Goal: Task Accomplishment & Management: Complete application form

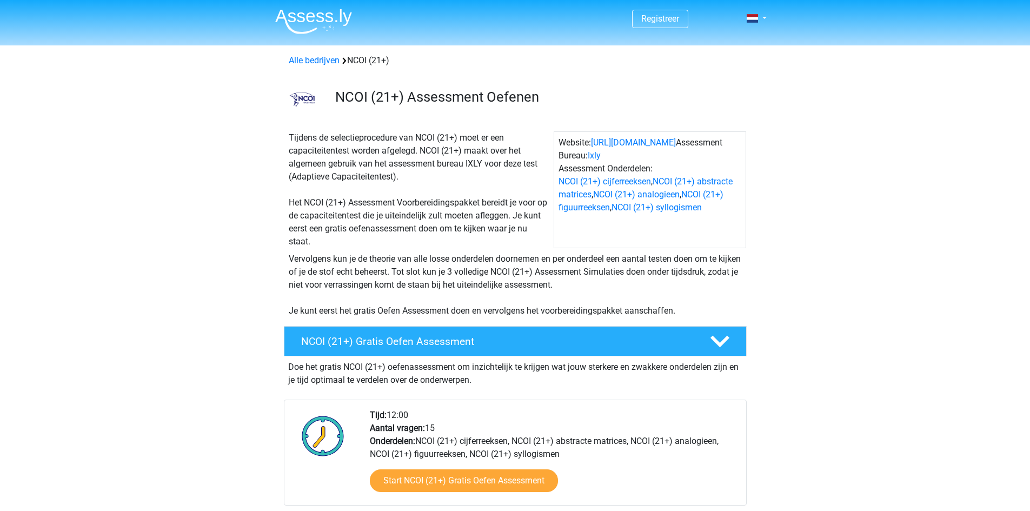
scroll to position [324, 0]
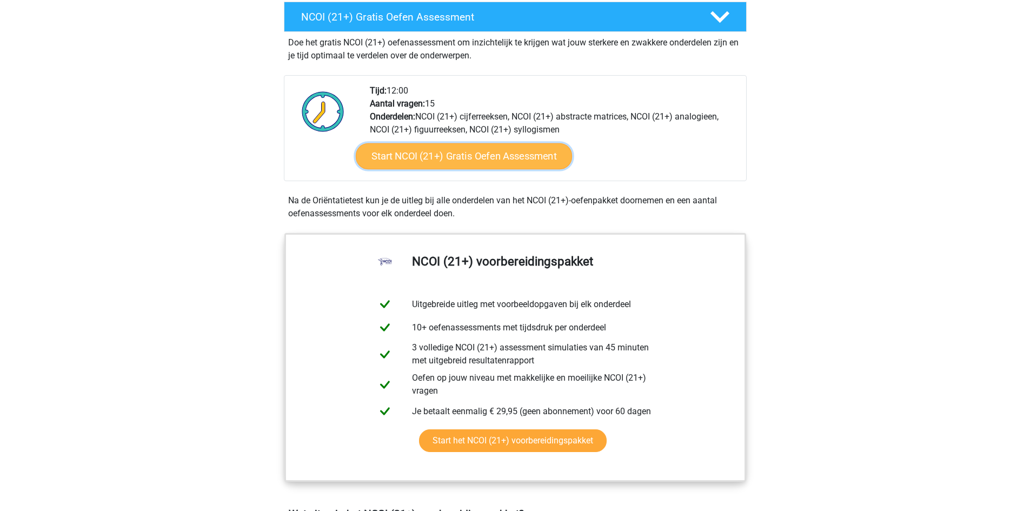
click at [434, 162] on link "Start NCOI (21+) Gratis Oefen Assessment" at bounding box center [463, 156] width 216 height 26
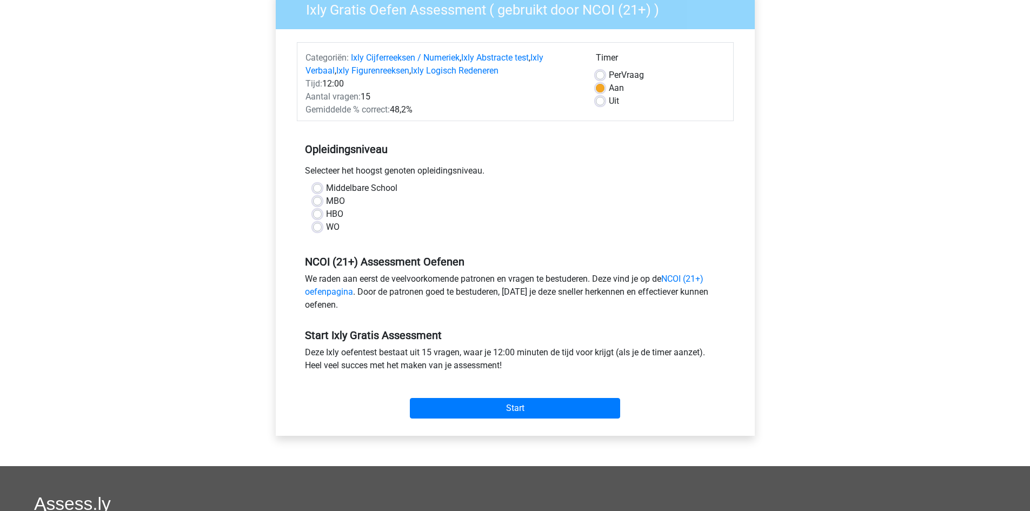
scroll to position [108, 0]
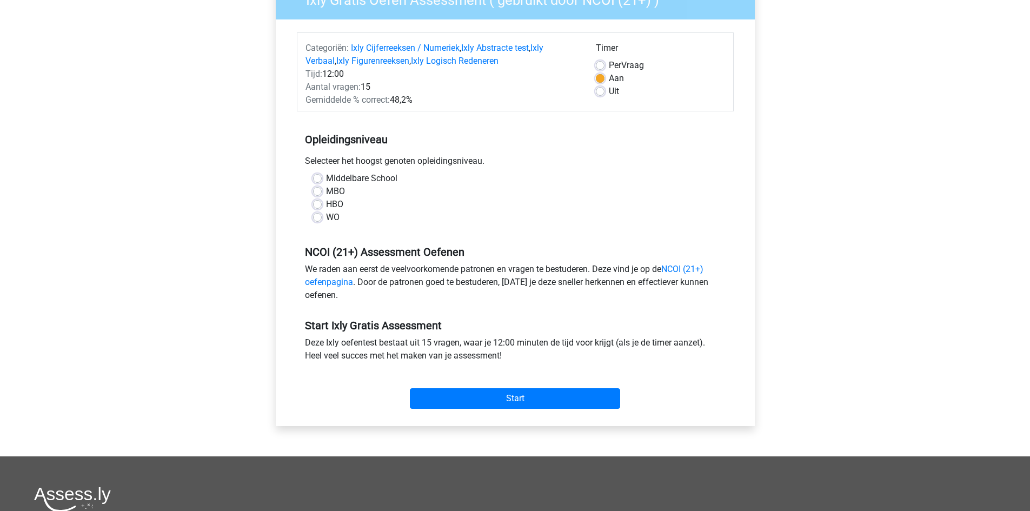
click at [326, 188] on label "MBO" at bounding box center [335, 191] width 19 height 13
click at [321, 188] on input "MBO" at bounding box center [317, 190] width 9 height 11
radio input "true"
click at [452, 390] on input "Start" at bounding box center [515, 398] width 210 height 21
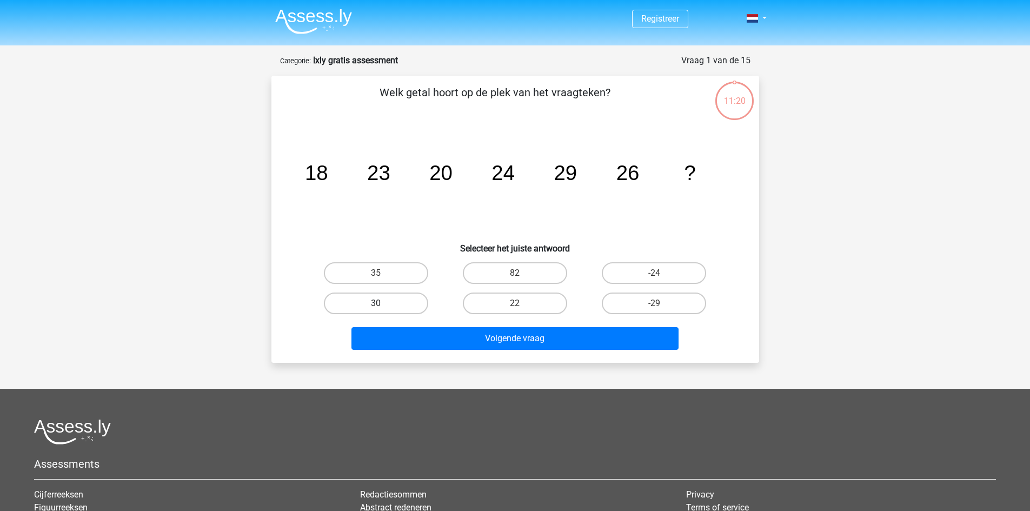
click at [374, 302] on label "30" at bounding box center [376, 303] width 104 height 22
click at [376, 303] on input "30" at bounding box center [379, 306] width 7 height 7
radio input "true"
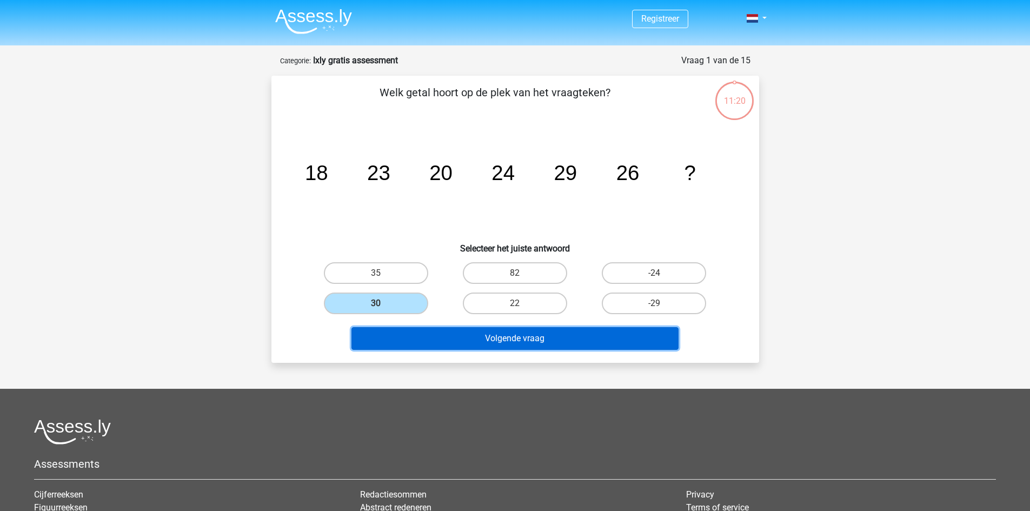
click at [438, 343] on button "Volgende vraag" at bounding box center [514, 338] width 327 height 23
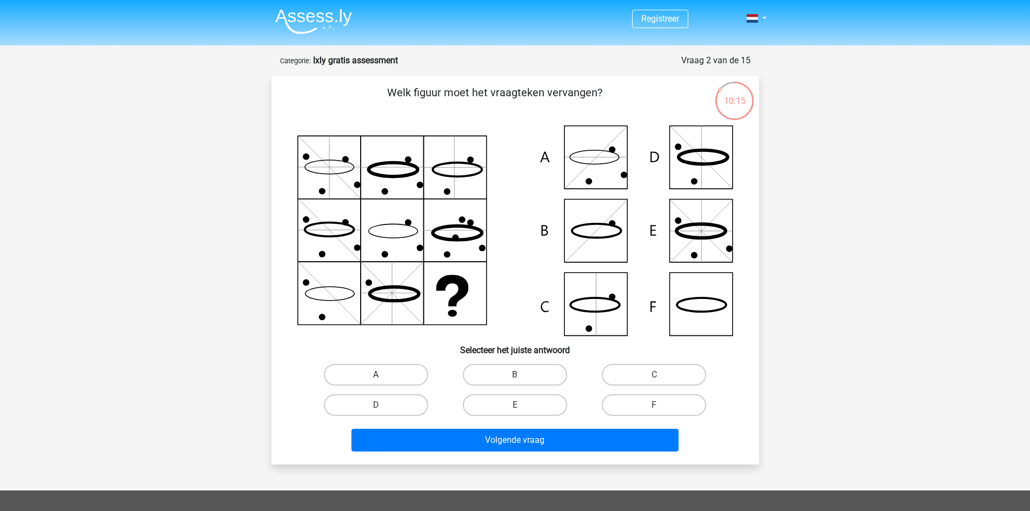
click at [387, 371] on label "A" at bounding box center [376, 375] width 104 height 22
click at [383, 375] on input "A" at bounding box center [379, 378] width 7 height 7
radio input "true"
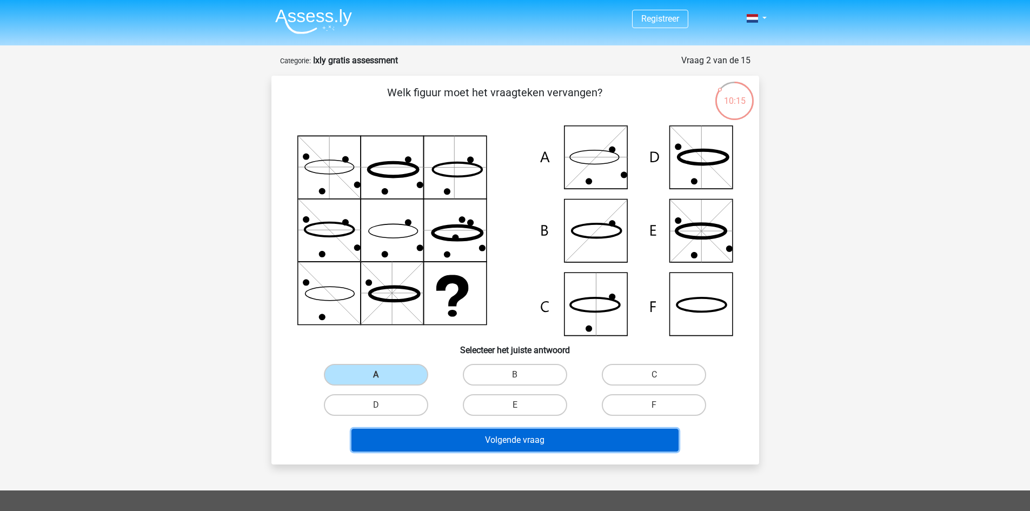
click at [520, 444] on button "Volgende vraag" at bounding box center [514, 440] width 327 height 23
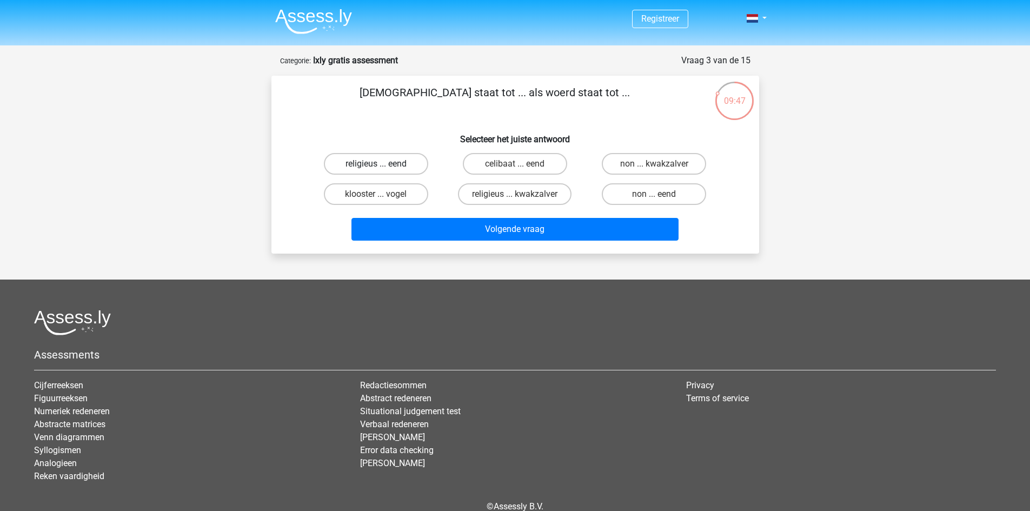
click at [403, 162] on label "religieus ... eend" at bounding box center [376, 164] width 104 height 22
click at [383, 164] on input "religieus ... eend" at bounding box center [379, 167] width 7 height 7
radio input "true"
click at [614, 194] on label "non ... eend" at bounding box center [654, 194] width 104 height 22
click at [654, 194] on input "non ... eend" at bounding box center [657, 197] width 7 height 7
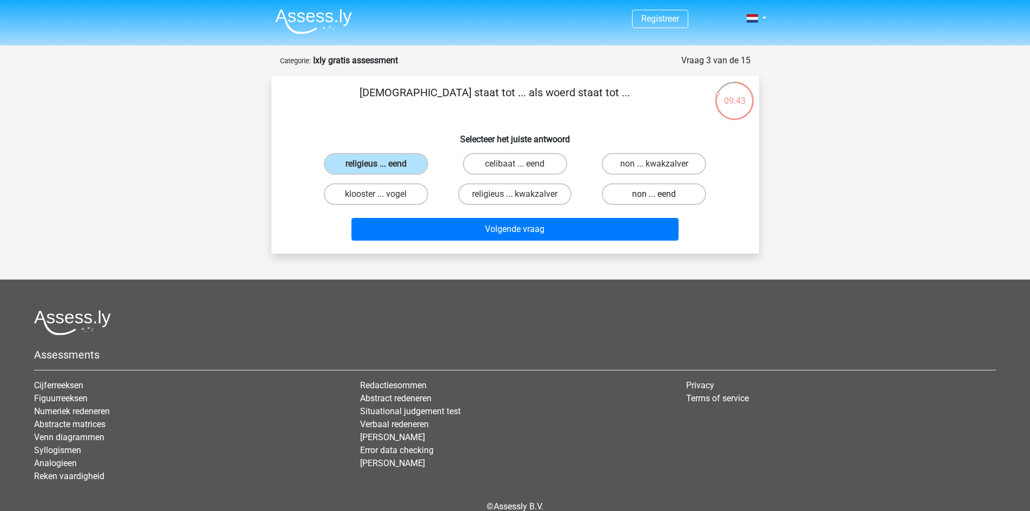
radio input "true"
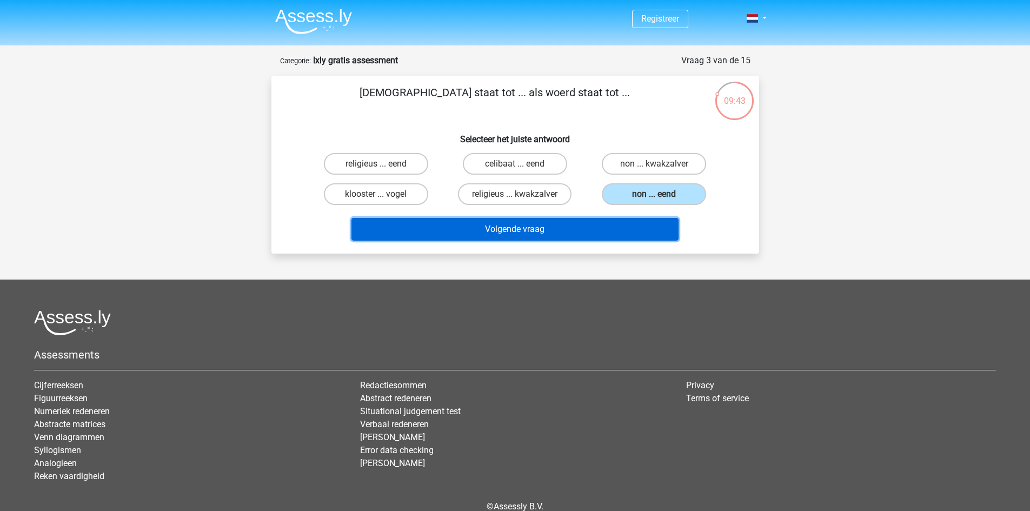
click at [559, 223] on button "Volgende vraag" at bounding box center [514, 229] width 327 height 23
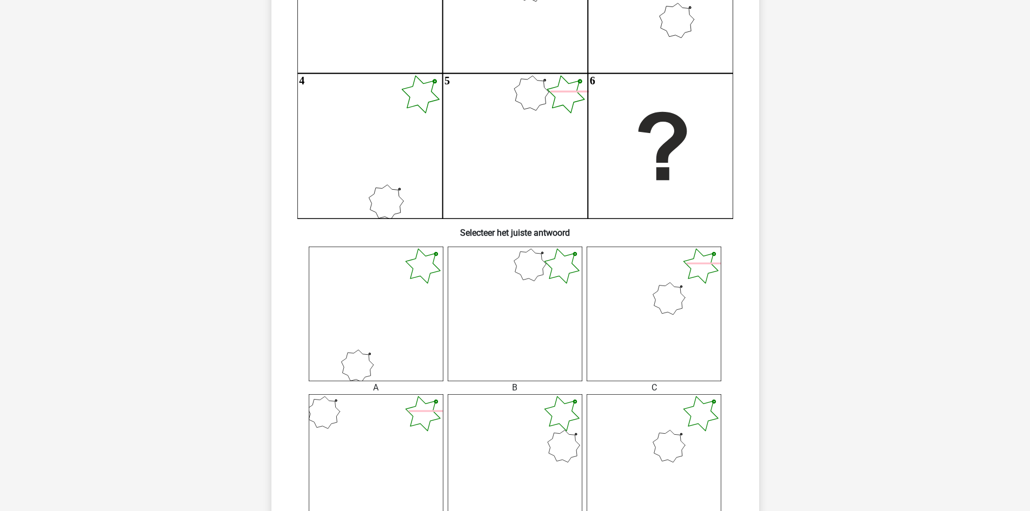
scroll to position [216, 0]
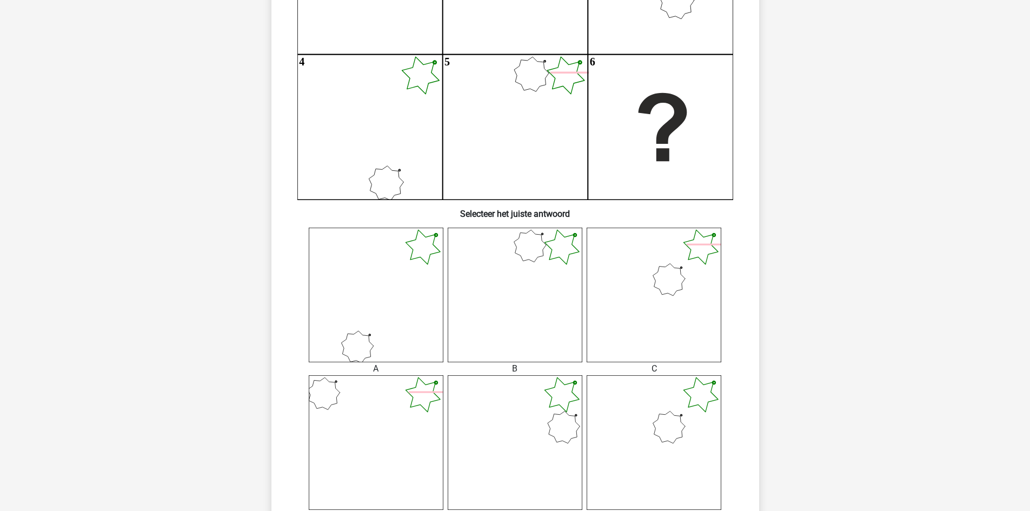
click at [643, 422] on icon at bounding box center [654, 442] width 135 height 135
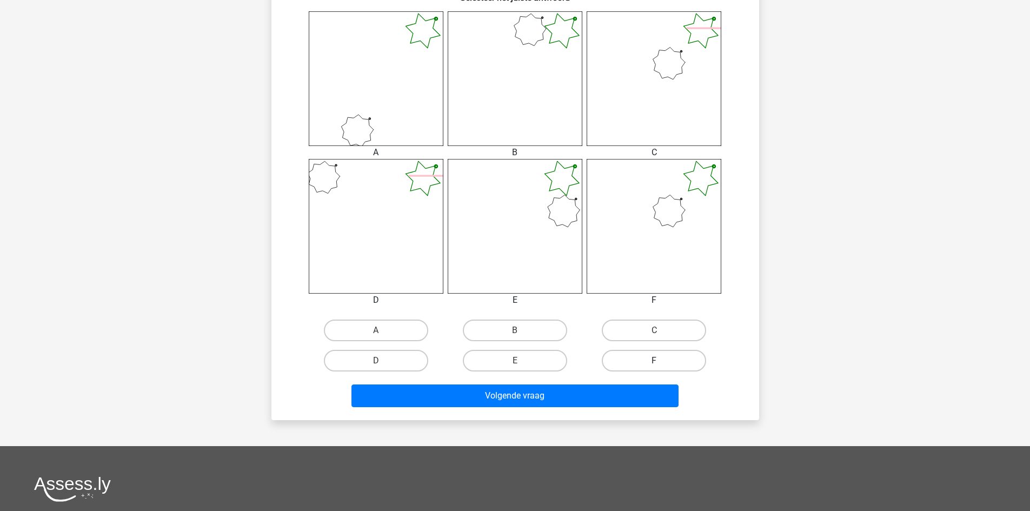
click at [625, 362] on label "F" at bounding box center [654, 361] width 104 height 22
click at [654, 362] on input "F" at bounding box center [657, 364] width 7 height 7
radio input "true"
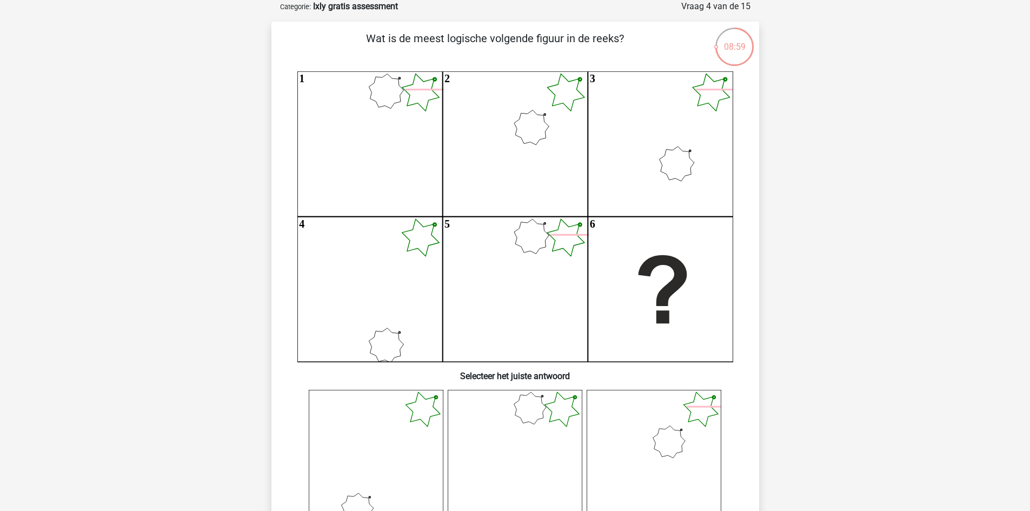
scroll to position [378, 0]
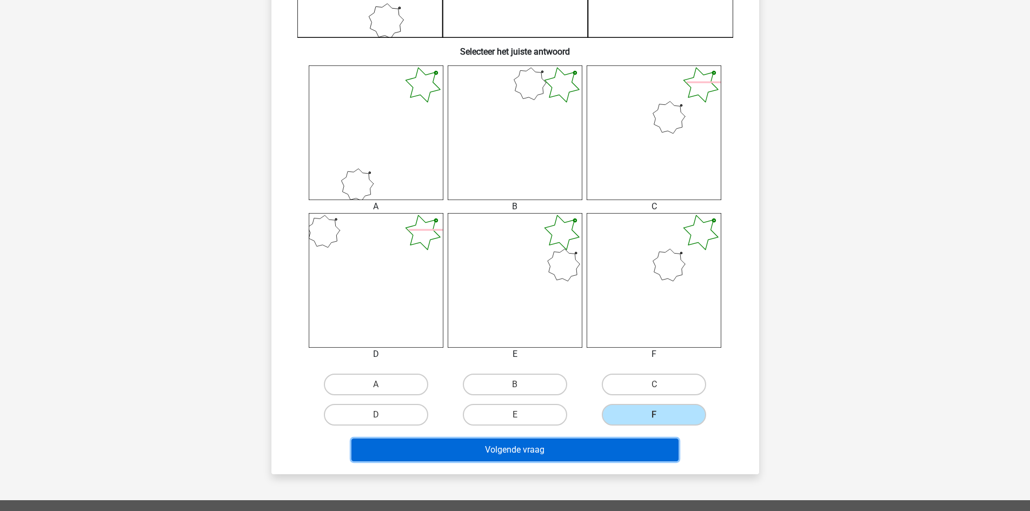
click at [555, 443] on button "Volgende vraag" at bounding box center [514, 449] width 327 height 23
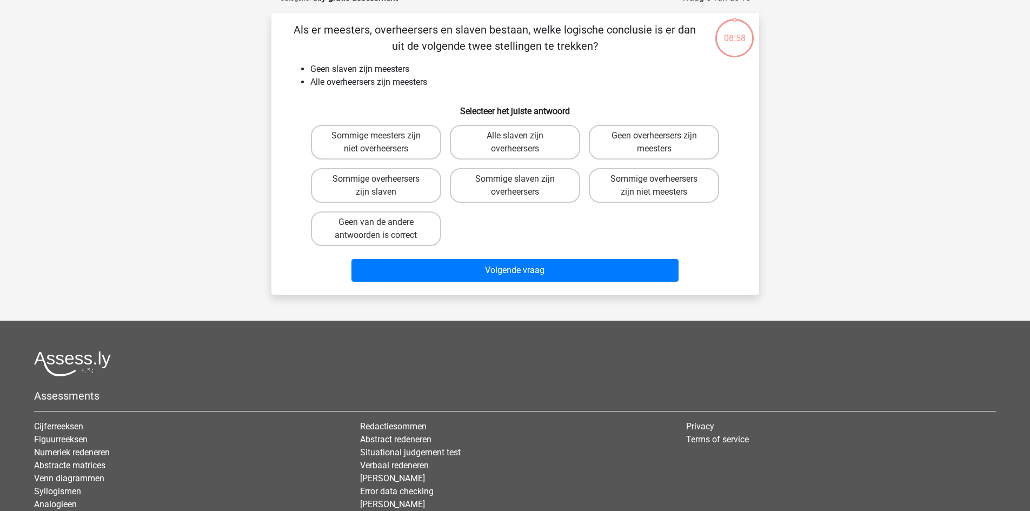
scroll to position [54, 0]
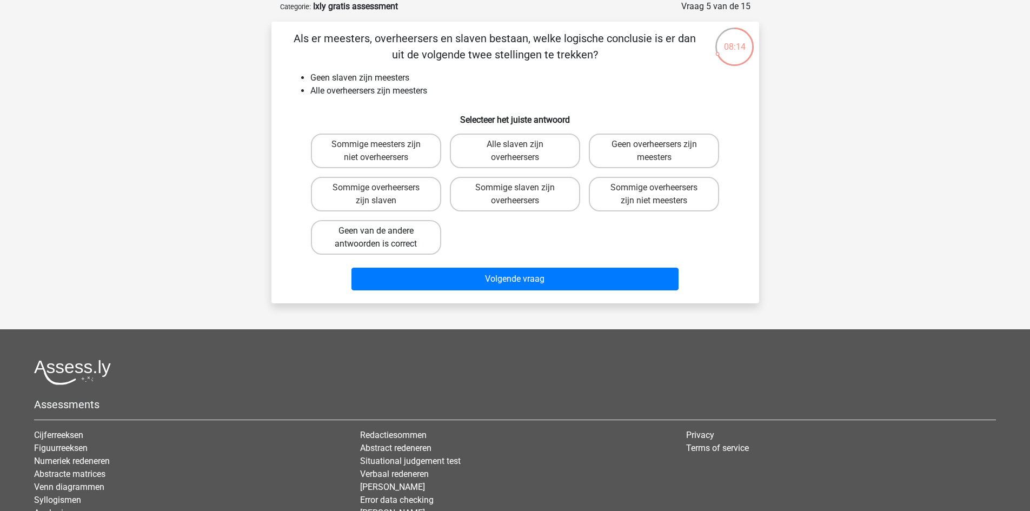
click at [391, 239] on label "Geen van de andere antwoorden is correct" at bounding box center [376, 237] width 130 height 35
click at [383, 238] on input "Geen van de andere antwoorden is correct" at bounding box center [379, 234] width 7 height 7
radio input "true"
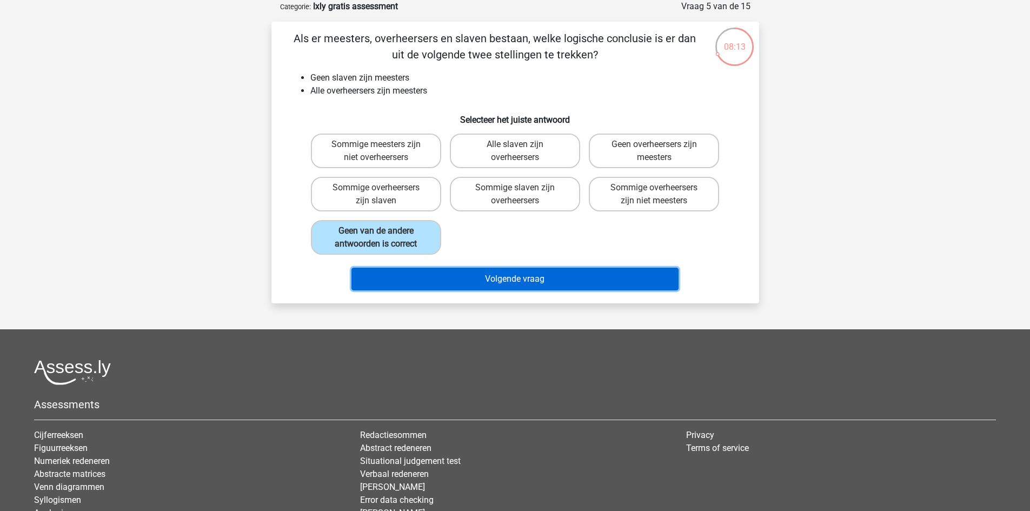
click at [422, 268] on button "Volgende vraag" at bounding box center [514, 279] width 327 height 23
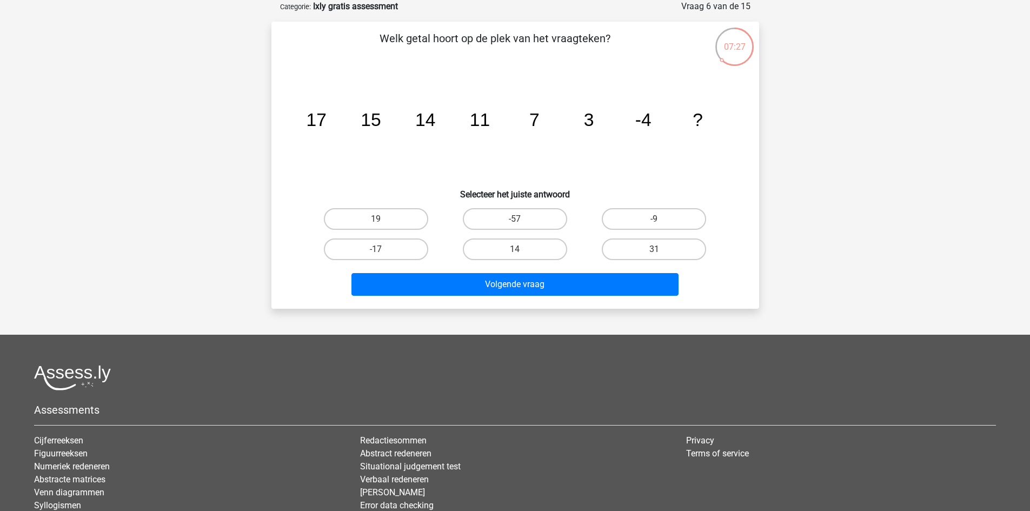
click at [399, 234] on div "-17" at bounding box center [376, 249] width 139 height 30
click at [381, 245] on label "-17" at bounding box center [376, 249] width 104 height 22
click at [381, 249] on input "-17" at bounding box center [379, 252] width 7 height 7
radio input "true"
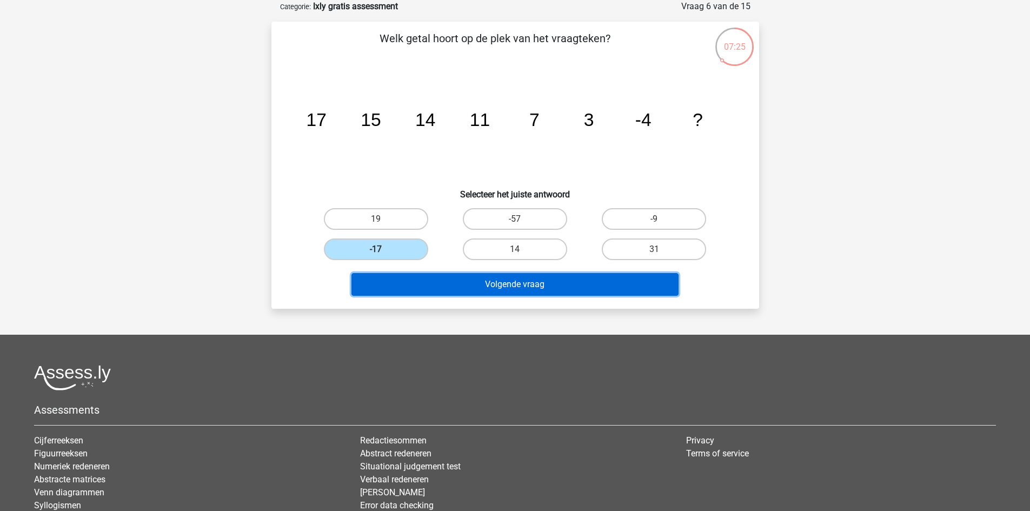
click at [424, 281] on button "Volgende vraag" at bounding box center [514, 284] width 327 height 23
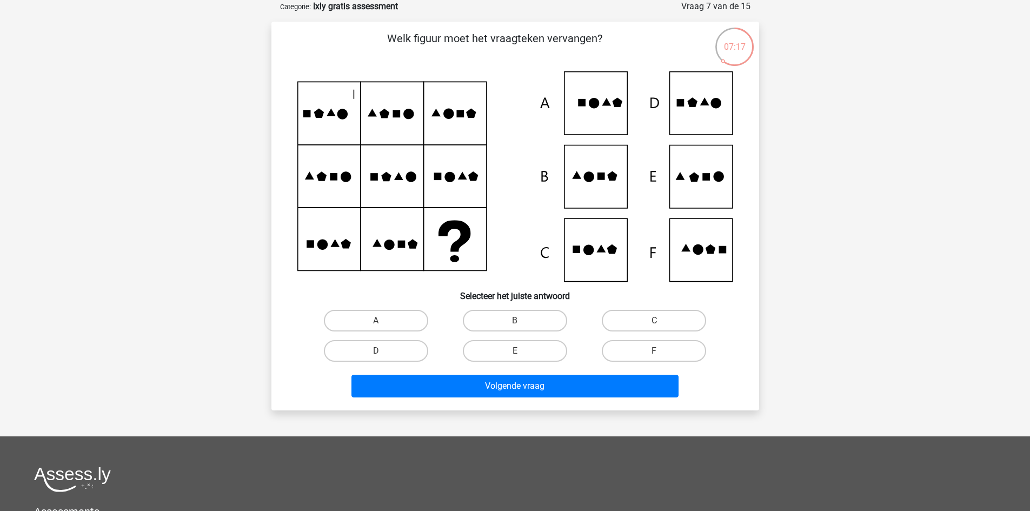
click at [354, 95] on icon at bounding box center [515, 176] width 436 height 210
click at [597, 184] on icon at bounding box center [515, 176] width 436 height 210
click at [501, 311] on label "B" at bounding box center [515, 321] width 104 height 22
click at [515, 321] on input "B" at bounding box center [518, 324] width 7 height 7
radio input "true"
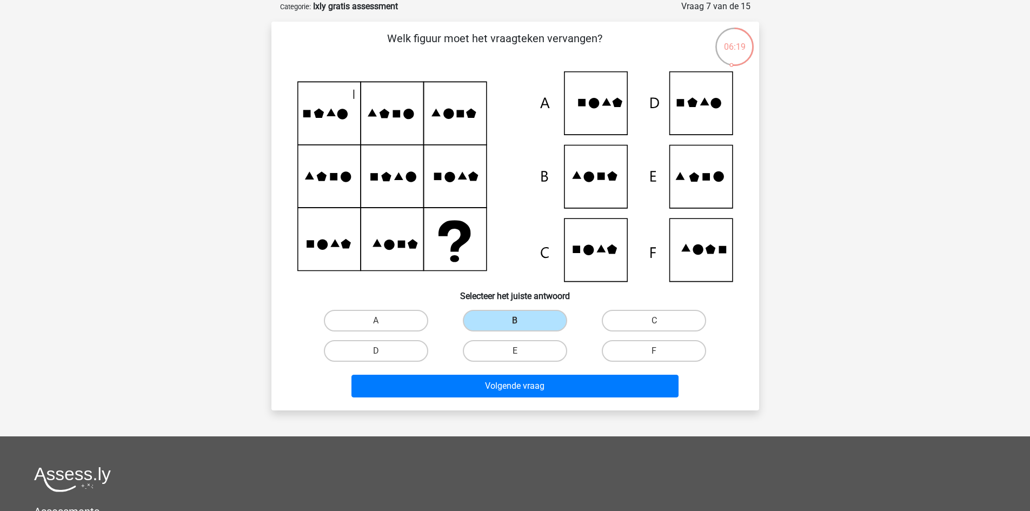
click at [484, 405] on div "Welk figuur moet het vraagteken vervangen?" at bounding box center [515, 216] width 488 height 389
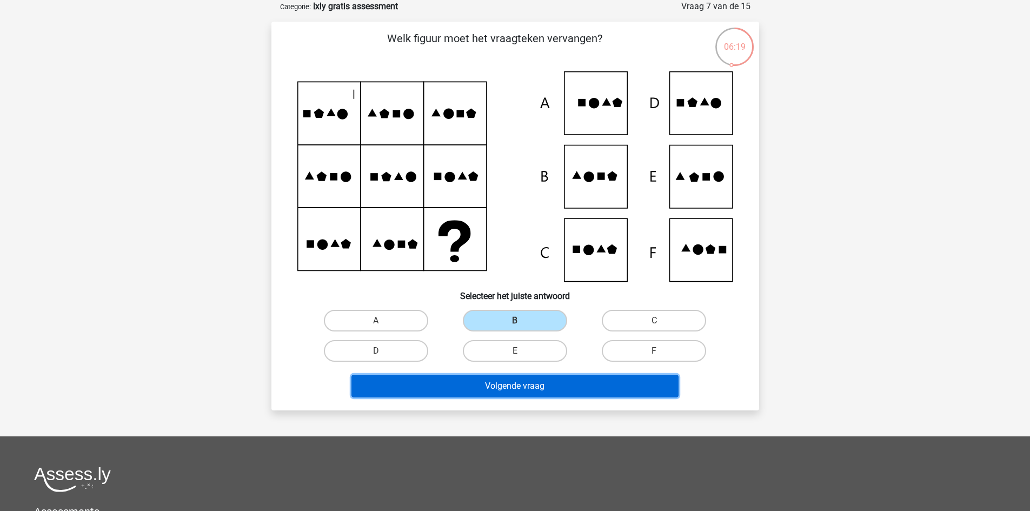
click at [483, 390] on button "Volgende vraag" at bounding box center [514, 386] width 327 height 23
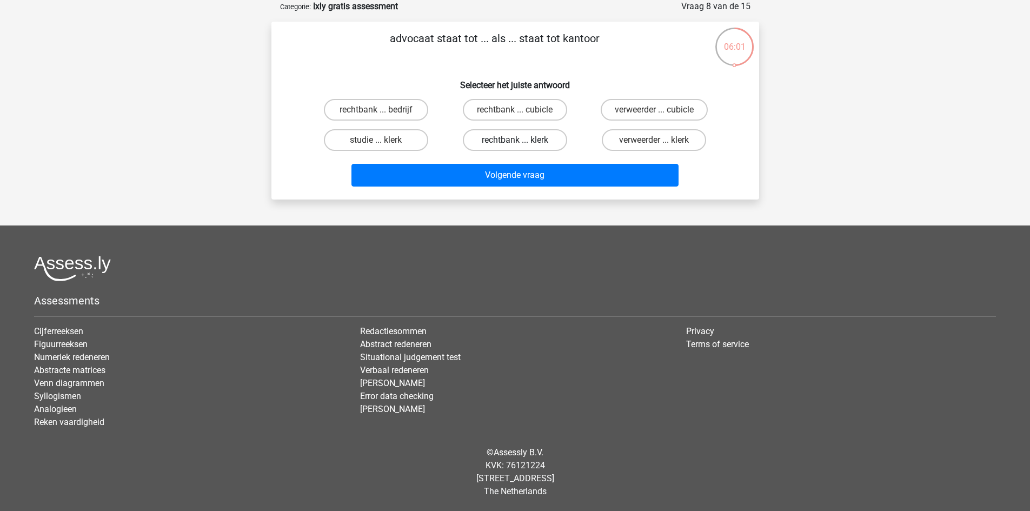
click at [478, 139] on label "rechtbank ... klerk" at bounding box center [515, 140] width 104 height 22
click at [515, 140] on input "rechtbank ... klerk" at bounding box center [518, 143] width 7 height 7
radio input "true"
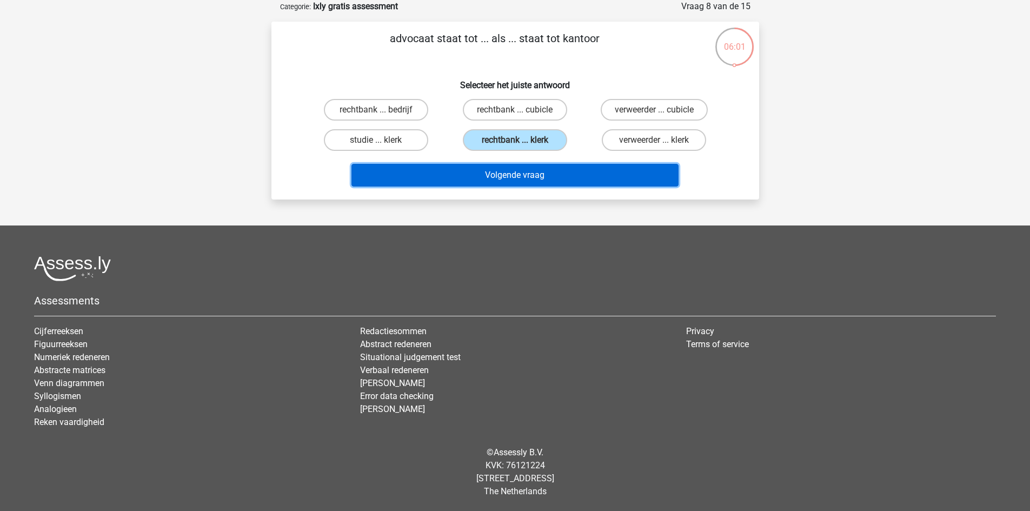
click at [477, 164] on button "Volgende vraag" at bounding box center [514, 175] width 327 height 23
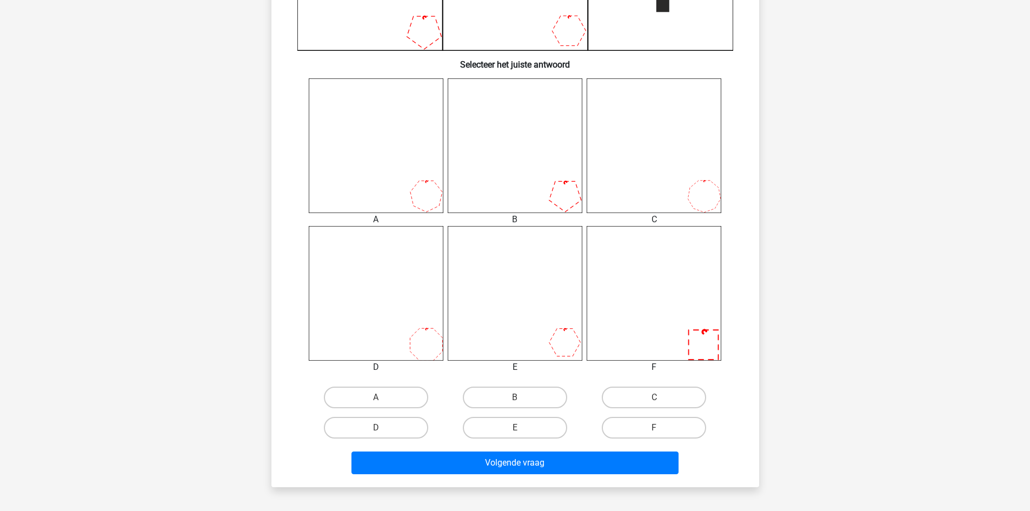
scroll to position [378, 0]
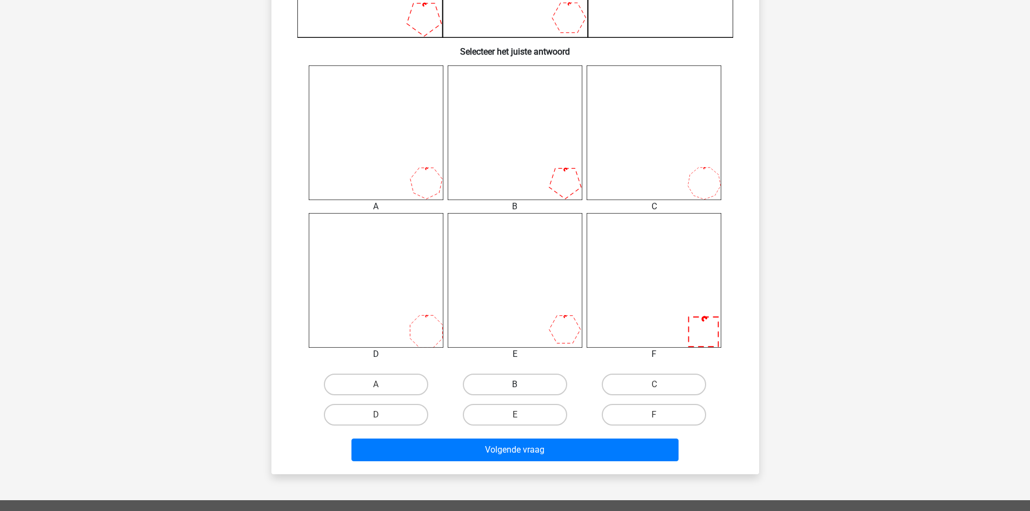
click at [491, 376] on label "B" at bounding box center [515, 385] width 104 height 22
click at [515, 384] on input "B" at bounding box center [518, 387] width 7 height 7
radio input "true"
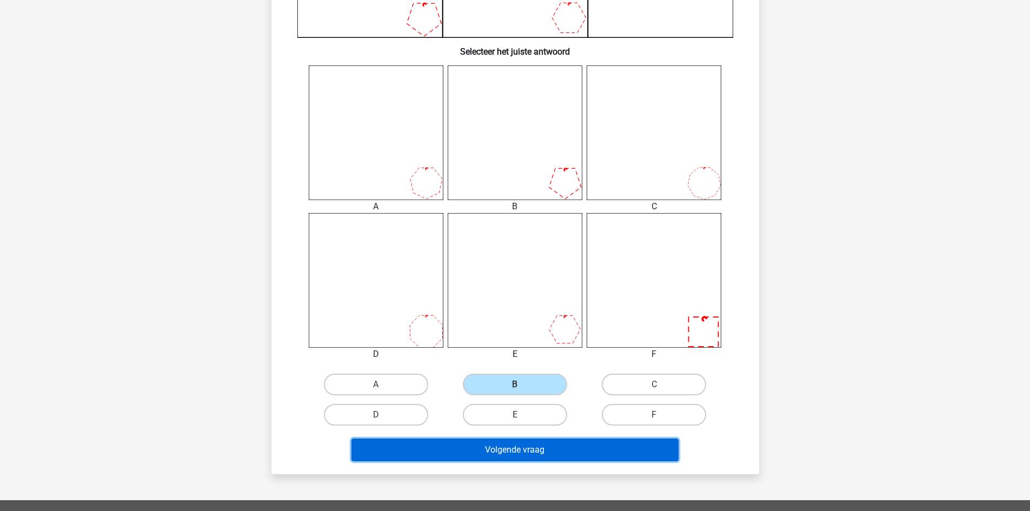
click at [483, 454] on button "Volgende vraag" at bounding box center [514, 449] width 327 height 23
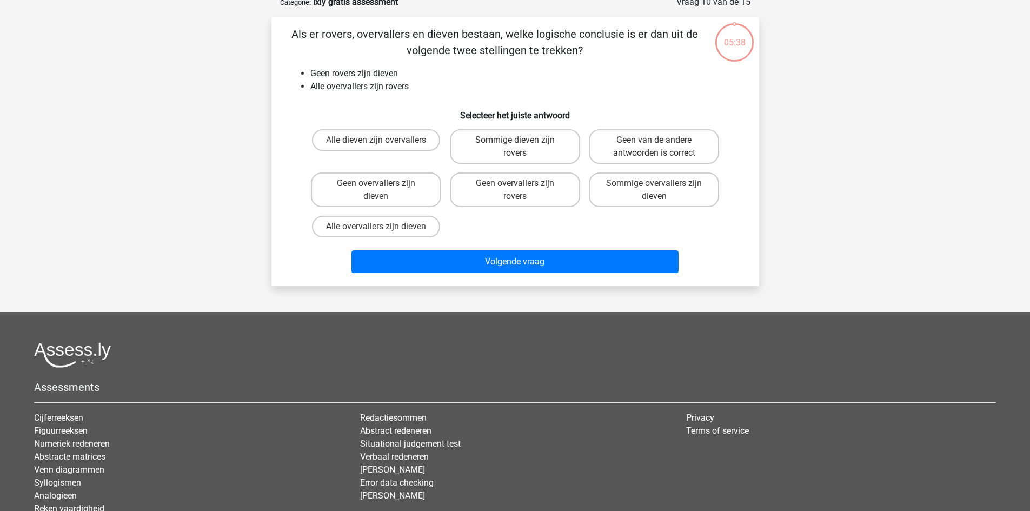
scroll to position [54, 0]
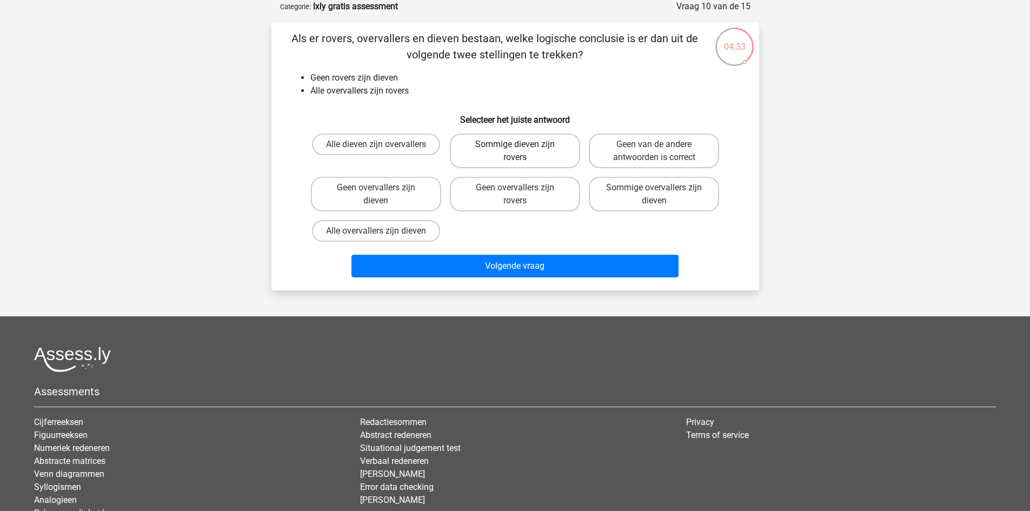
click at [486, 147] on label "Sommige dieven zijn rovers" at bounding box center [515, 151] width 130 height 35
click at [515, 147] on input "Sommige dieven zijn rovers" at bounding box center [518, 147] width 7 height 7
radio input "true"
click at [493, 148] on label "Sommige dieven zijn rovers" at bounding box center [515, 151] width 130 height 35
click at [515, 148] on input "Sommige dieven zijn rovers" at bounding box center [518, 147] width 7 height 7
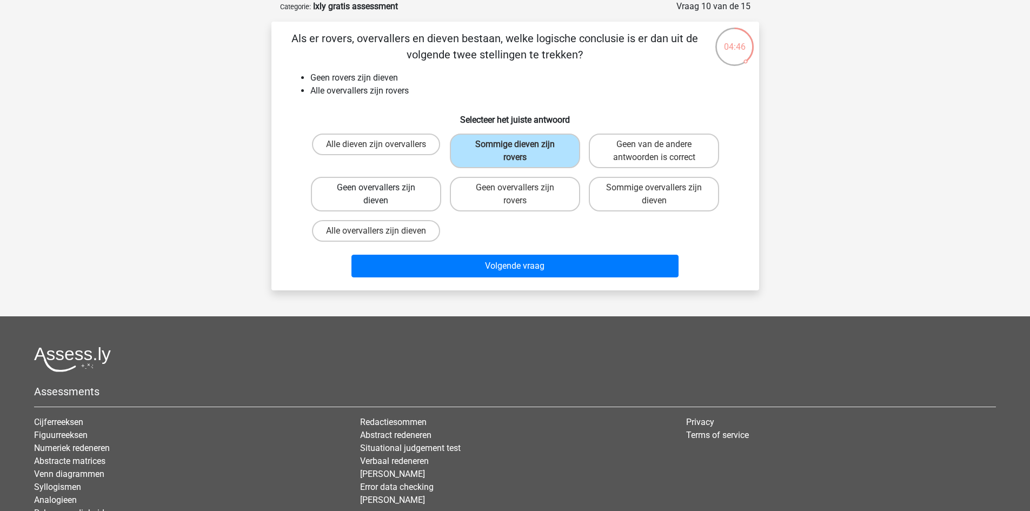
click at [371, 192] on label "Geen overvallers zijn dieven" at bounding box center [376, 194] width 130 height 35
click at [376, 192] on input "Geen overvallers zijn dieven" at bounding box center [379, 191] width 7 height 7
radio input "true"
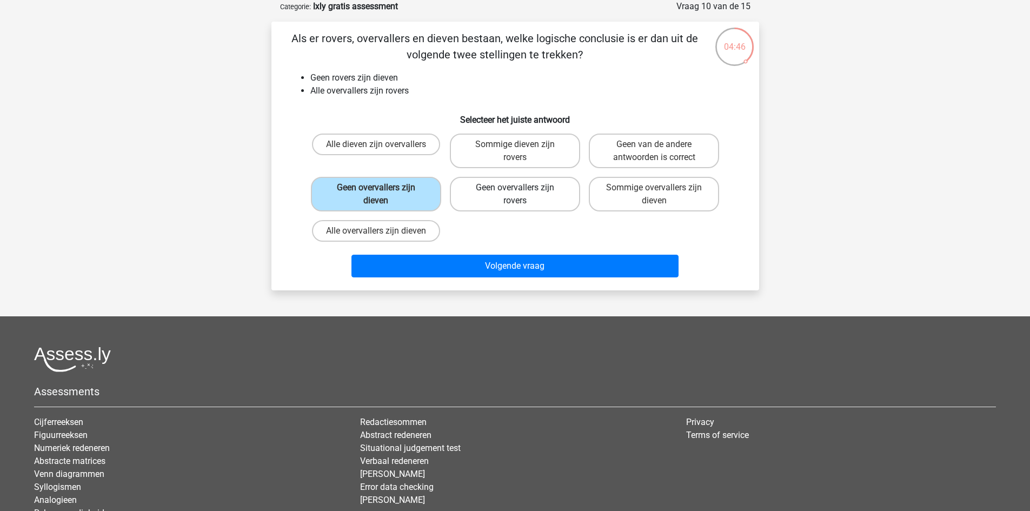
click at [471, 188] on label "Geen overvallers zijn rovers" at bounding box center [515, 194] width 130 height 35
click at [515, 188] on input "Geen overvallers zijn rovers" at bounding box center [518, 191] width 7 height 7
radio input "true"
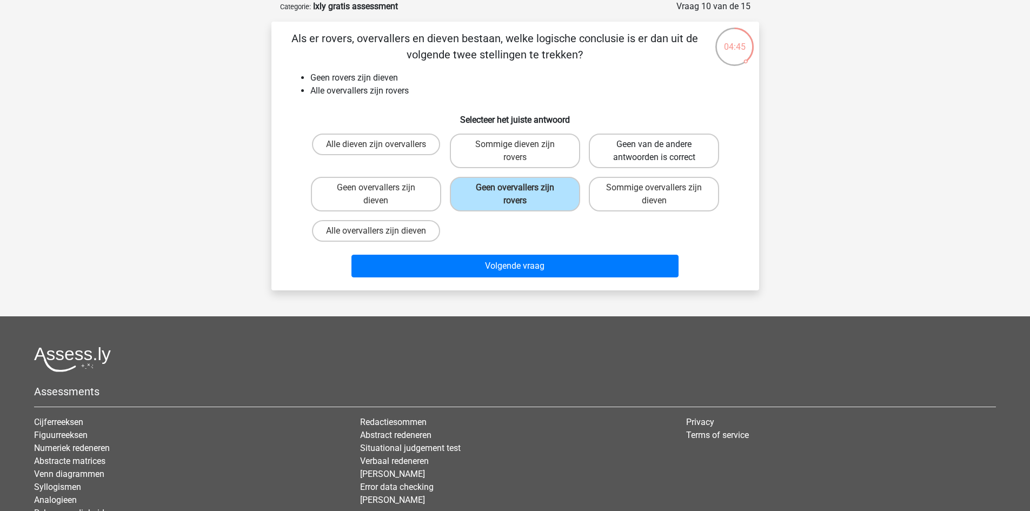
click at [604, 160] on label "Geen van de andere antwoorden is correct" at bounding box center [654, 151] width 130 height 35
click at [654, 151] on input "Geen van de andere antwoorden is correct" at bounding box center [657, 147] width 7 height 7
radio input "true"
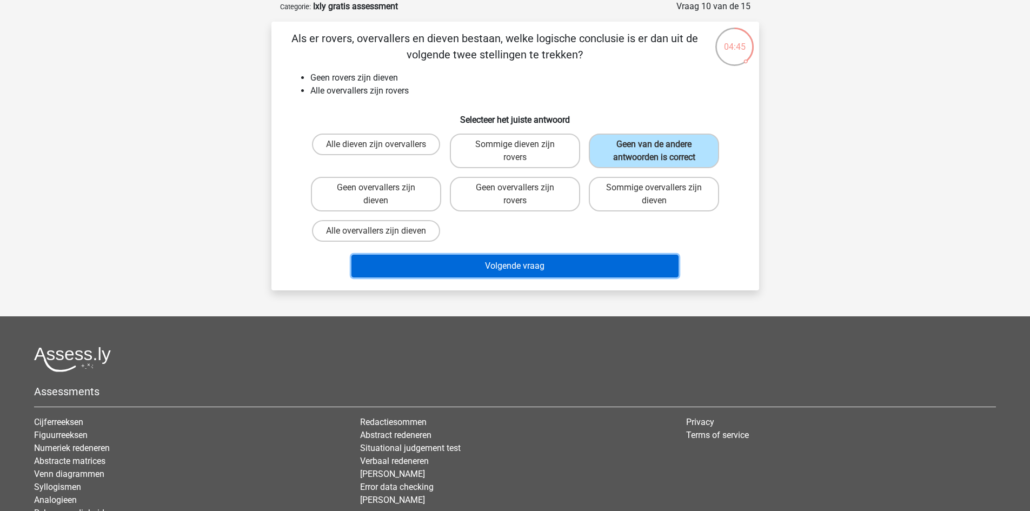
click at [568, 265] on button "Volgende vraag" at bounding box center [514, 266] width 327 height 23
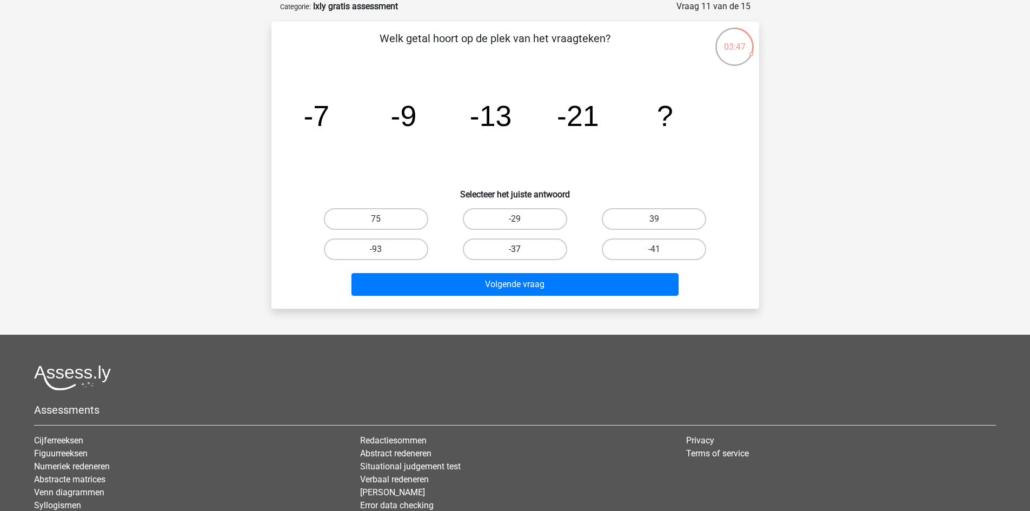
click at [508, 249] on label "-37" at bounding box center [515, 249] width 104 height 22
click at [515, 249] on input "-37" at bounding box center [518, 252] width 7 height 7
radio input "true"
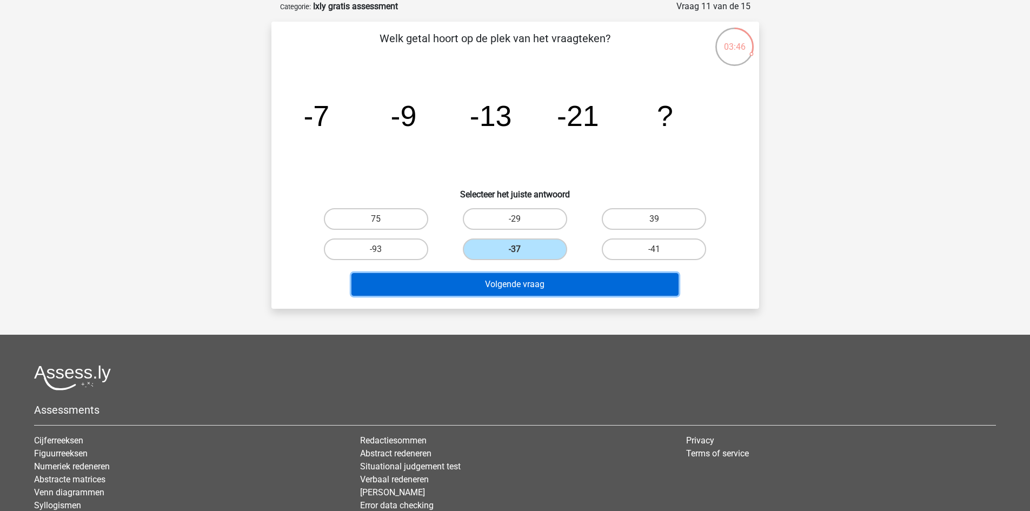
click at [497, 281] on button "Volgende vraag" at bounding box center [514, 284] width 327 height 23
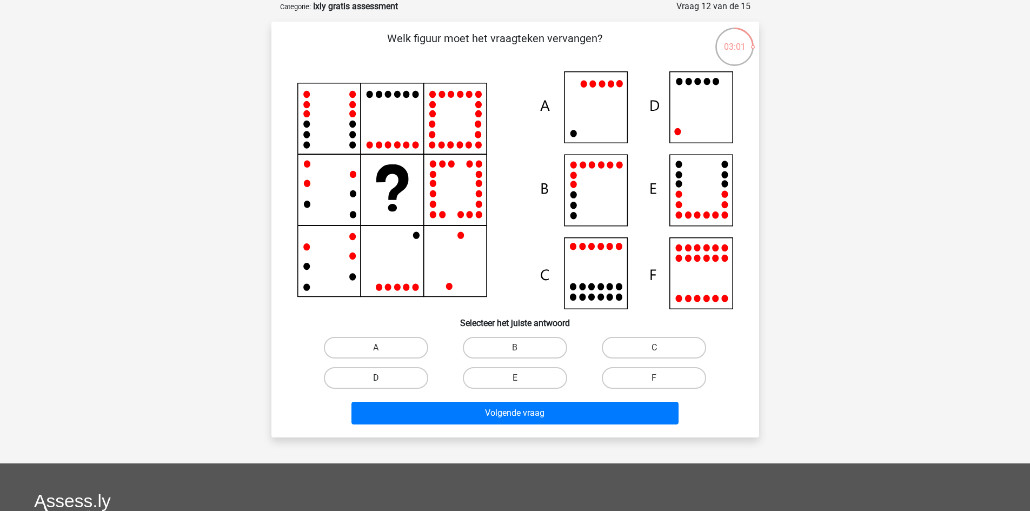
click at [422, 371] on label "D" at bounding box center [376, 378] width 104 height 22
click at [383, 378] on input "D" at bounding box center [379, 381] width 7 height 7
radio input "true"
click at [426, 401] on div "Volgende vraag" at bounding box center [515, 411] width 453 height 36
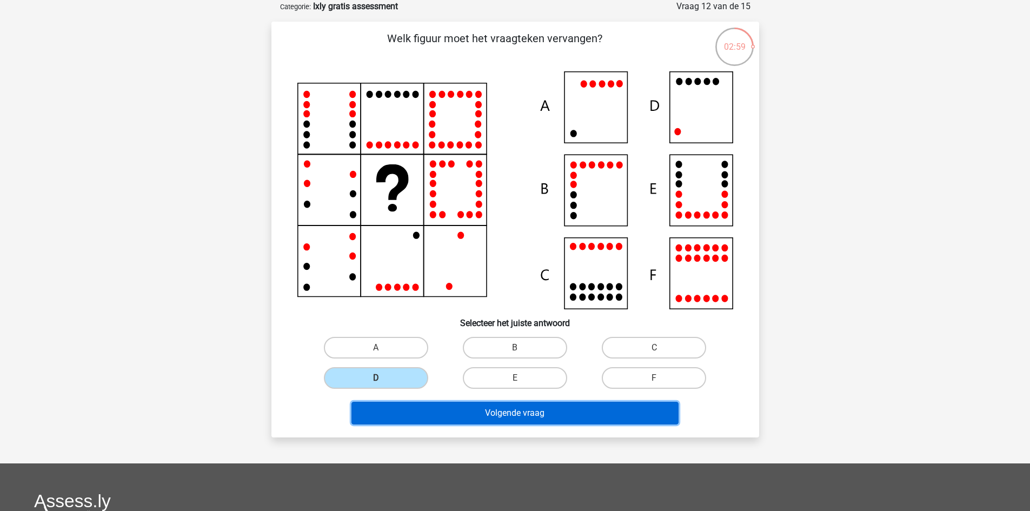
click at [457, 421] on button "Volgende vraag" at bounding box center [514, 413] width 327 height 23
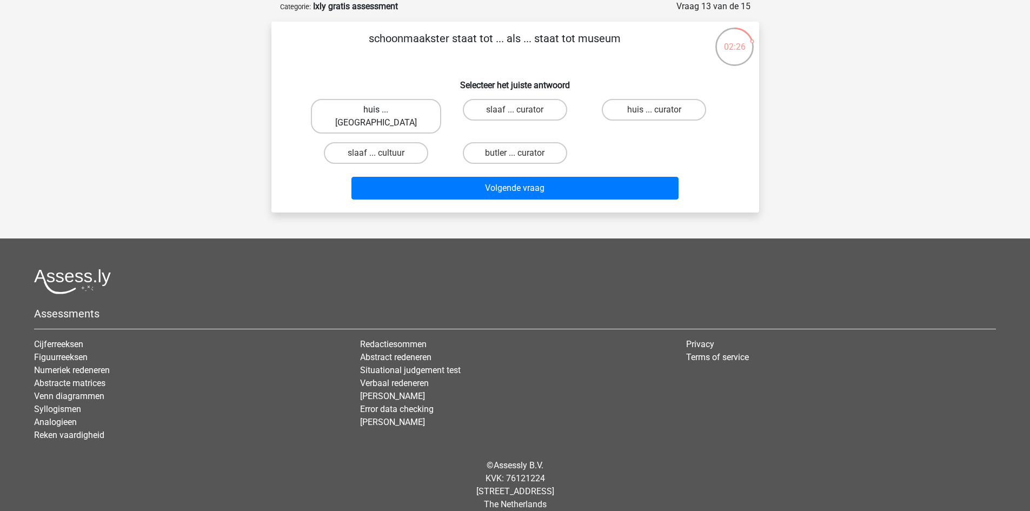
click at [387, 108] on label "huis ... louvre" at bounding box center [376, 116] width 130 height 35
click at [383, 110] on input "huis ... louvre" at bounding box center [379, 113] width 7 height 7
radio input "true"
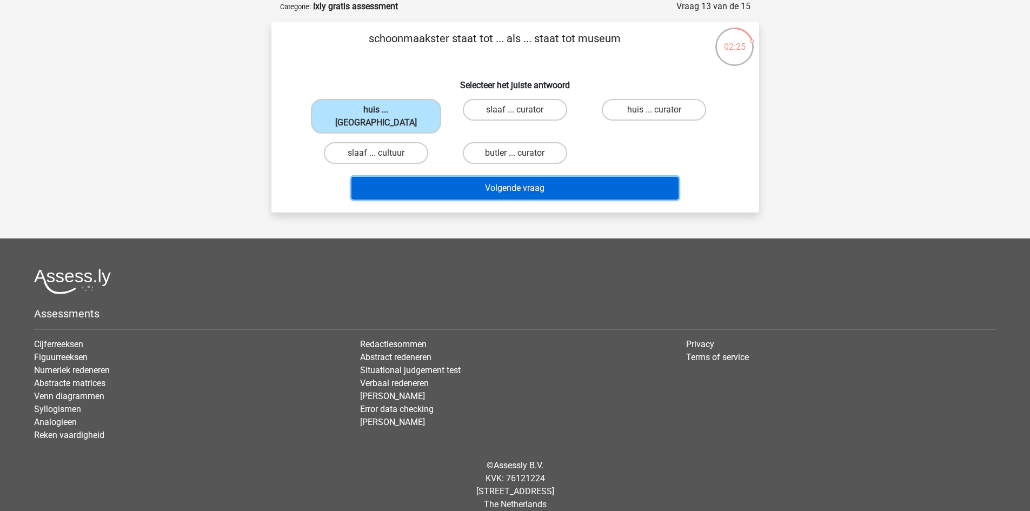
click at [413, 177] on button "Volgende vraag" at bounding box center [514, 188] width 327 height 23
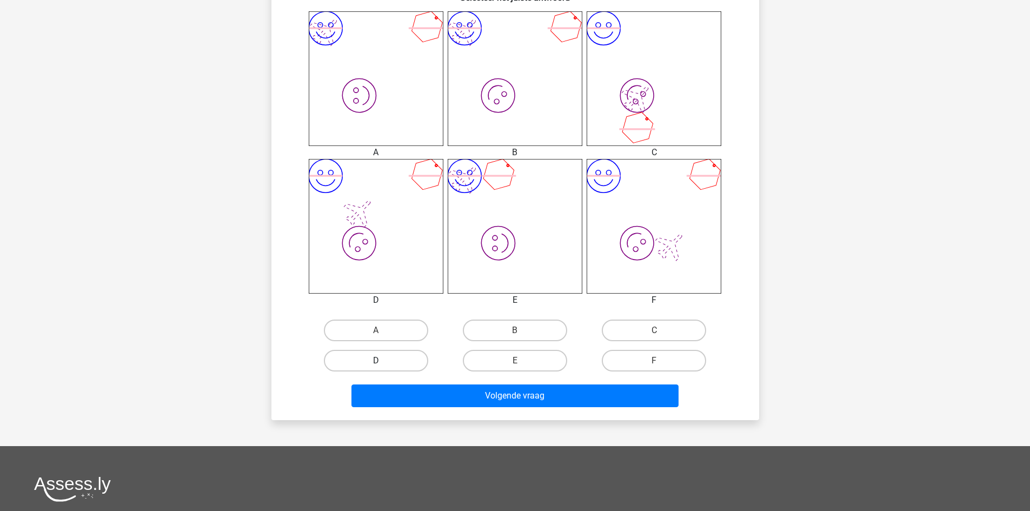
click at [380, 360] on label "D" at bounding box center [376, 361] width 104 height 22
click at [380, 361] on input "D" at bounding box center [379, 364] width 7 height 7
radio input "true"
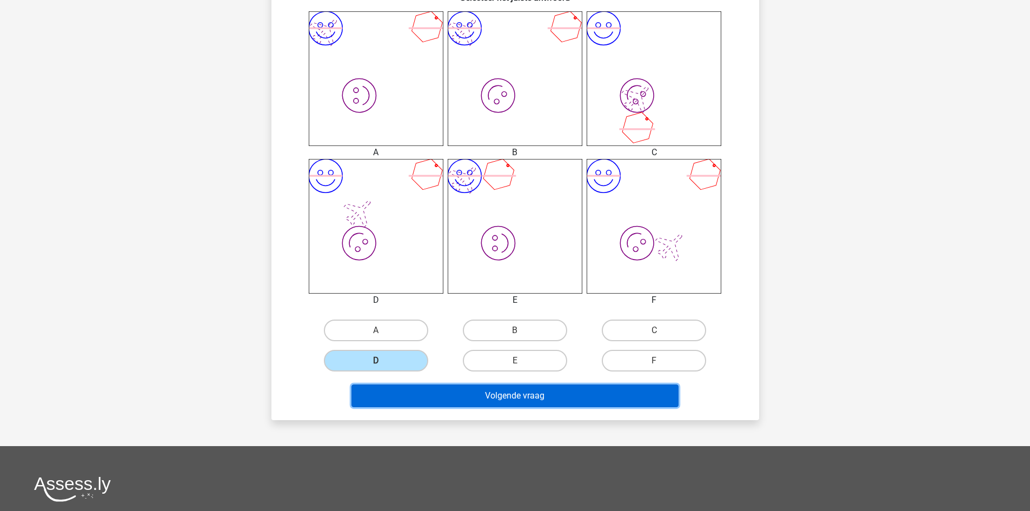
click at [436, 398] on button "Volgende vraag" at bounding box center [514, 395] width 327 height 23
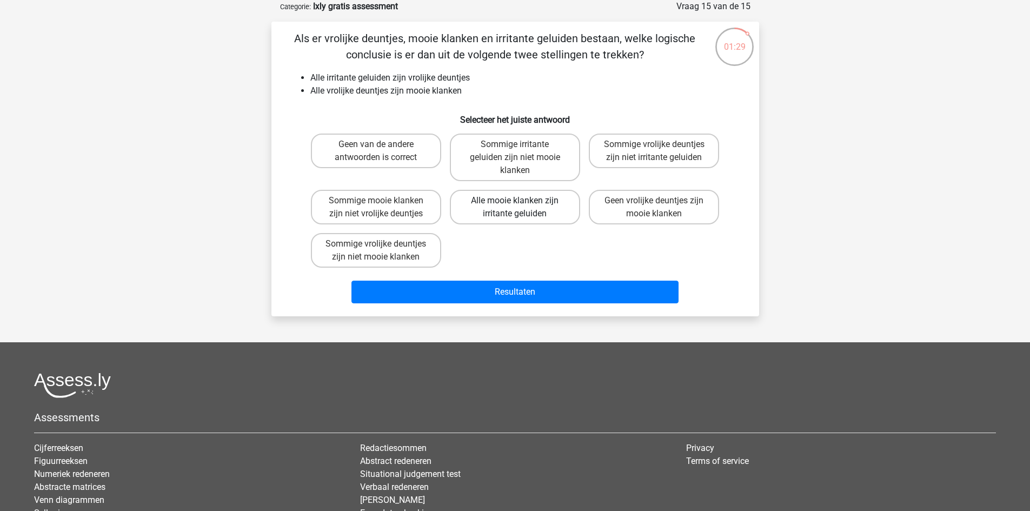
click at [501, 212] on label "Alle mooie klanken zijn irritante geluiden" at bounding box center [515, 207] width 130 height 35
click at [515, 208] on input "Alle mooie klanken zijn irritante geluiden" at bounding box center [518, 204] width 7 height 7
radio input "true"
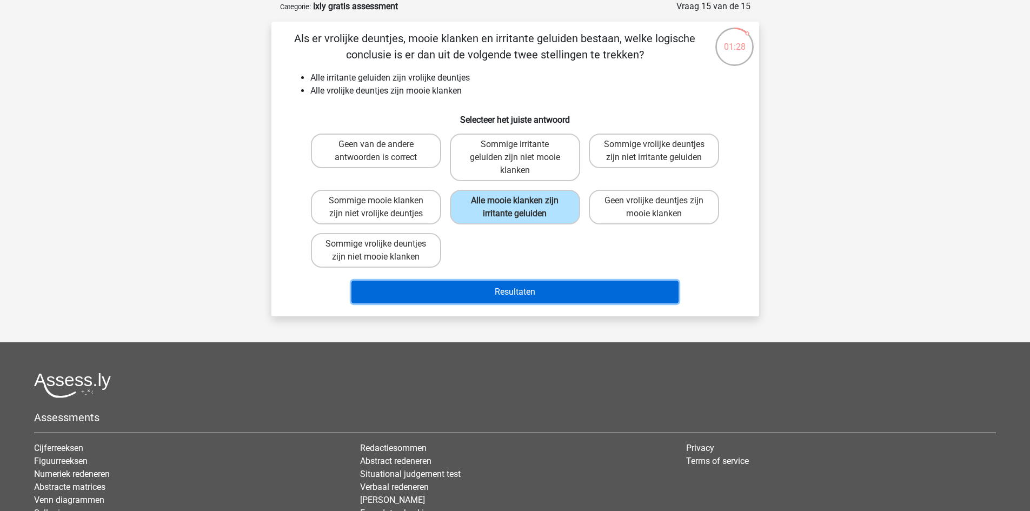
click at [461, 291] on button "Resultaten" at bounding box center [514, 292] width 327 height 23
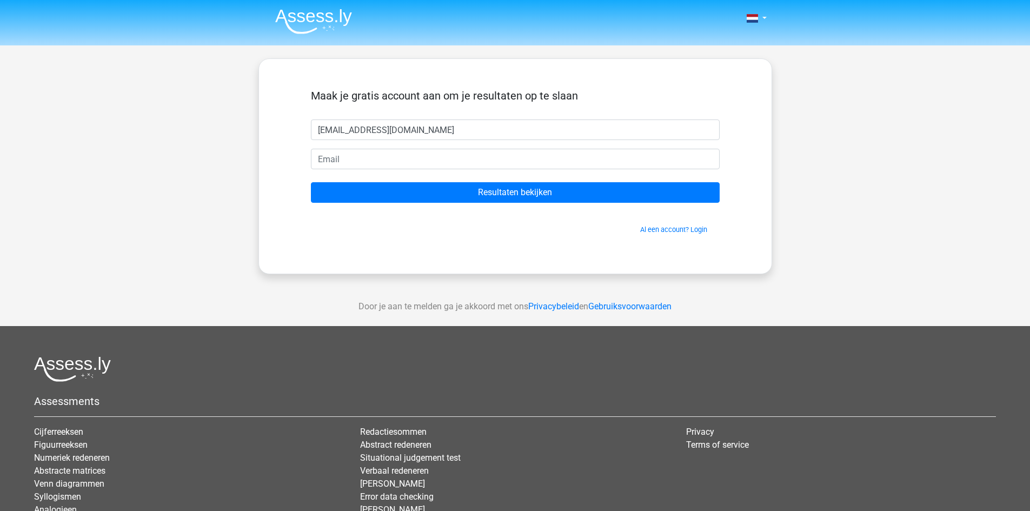
type input "[EMAIL_ADDRESS][DOMAIN_NAME]"
click at [311, 182] on input "Resultaten bekijken" at bounding box center [515, 192] width 409 height 21
drag, startPoint x: 332, startPoint y: 162, endPoint x: 264, endPoint y: 162, distance: 67.6
click at [276, 162] on div "Maak je gratis account aan om je resultaten op te slaan svennoorderijk@hotmail.…" at bounding box center [515, 166] width 514 height 216
type input "svennoorderijk@hotmail.com"
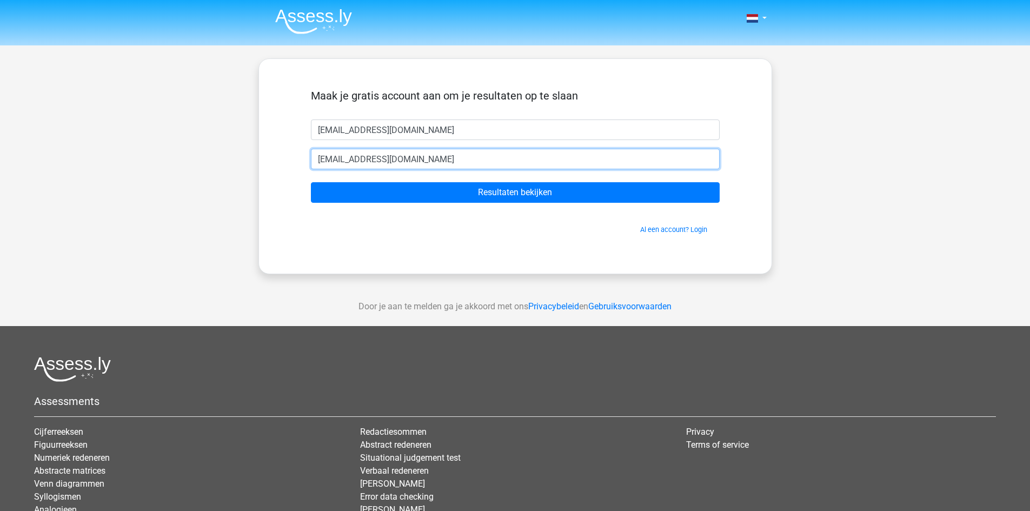
click at [311, 182] on input "Resultaten bekijken" at bounding box center [515, 192] width 409 height 21
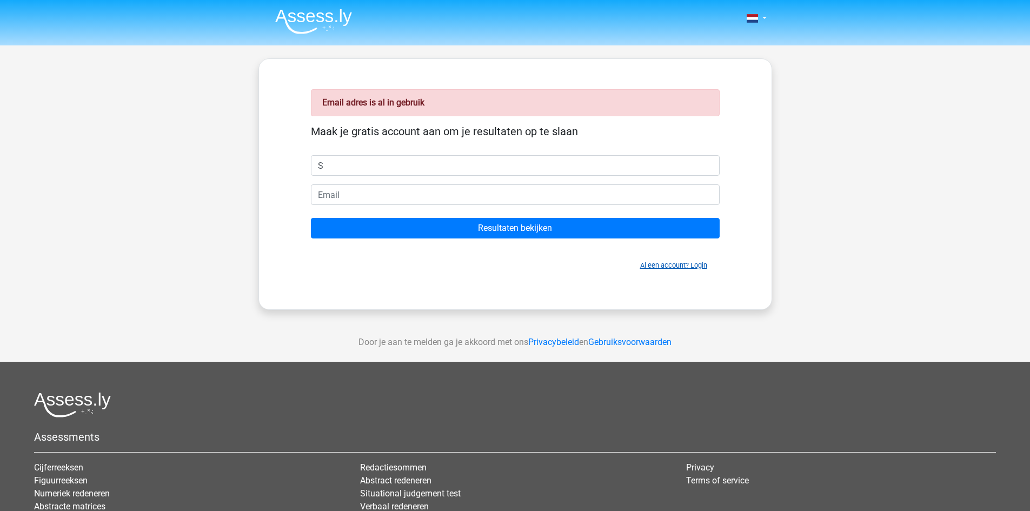
type input "S"
click at [640, 263] on link "Al een account? Login" at bounding box center [673, 265] width 67 height 8
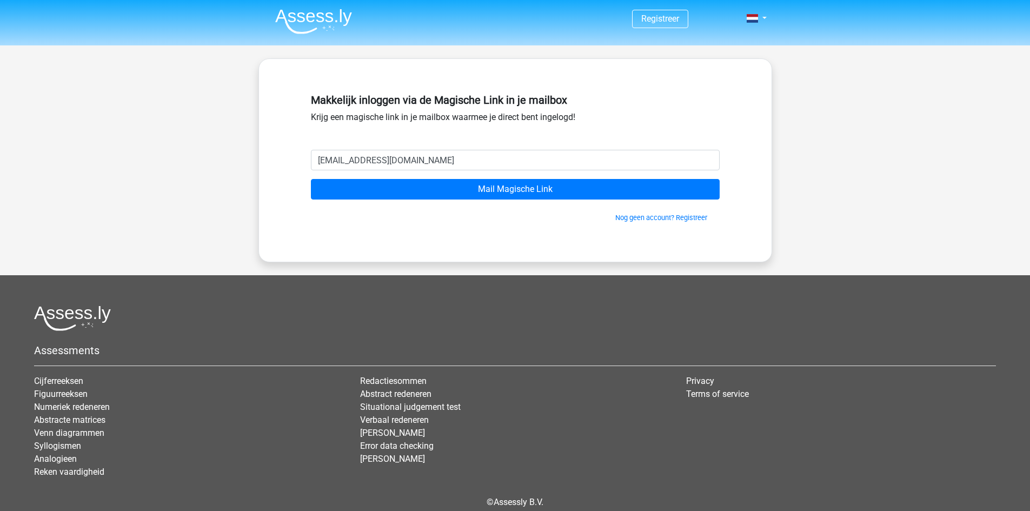
type input "[EMAIL_ADDRESS][DOMAIN_NAME]"
click at [311, 179] on input "Mail Magische Link" at bounding box center [515, 189] width 409 height 21
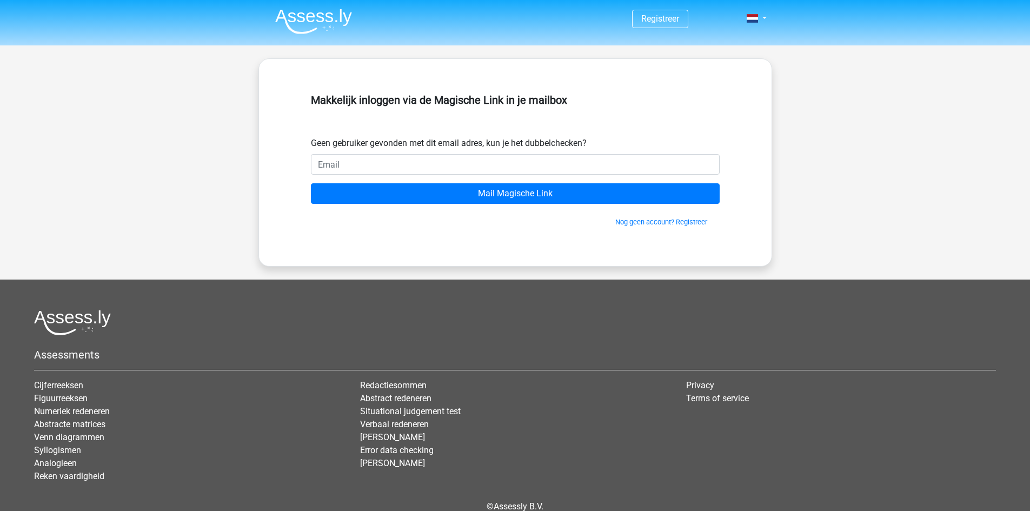
drag, startPoint x: 0, startPoint y: 0, endPoint x: 374, endPoint y: 159, distance: 406.7
click at [374, 159] on input "email" at bounding box center [515, 164] width 409 height 21
type input "[EMAIL_ADDRESS][DOMAIN_NAME]"
click at [311, 183] on input "Mail Magische Link" at bounding box center [515, 193] width 409 height 21
